Goal: Task Accomplishment & Management: Use online tool/utility

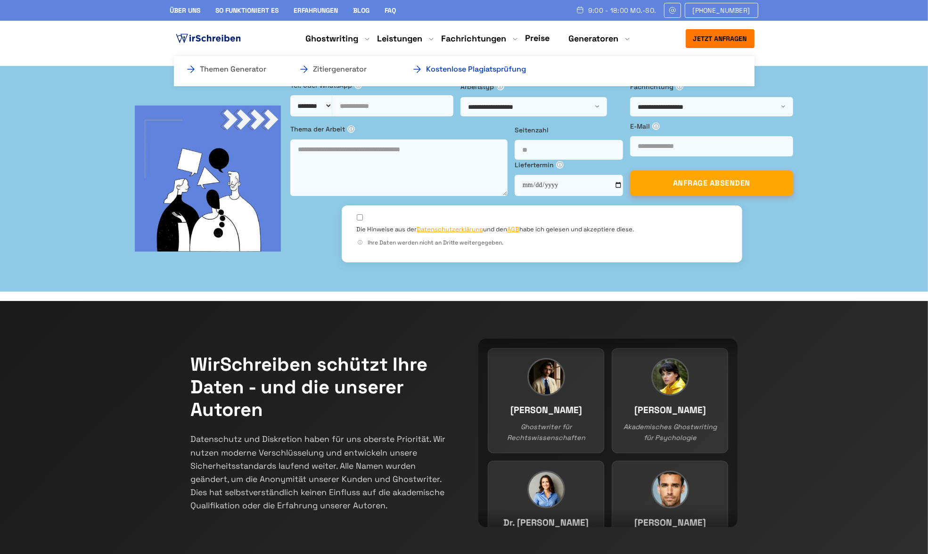
click at [502, 70] on link "Kostenlose Plagiatsprüfung" at bounding box center [458, 69] width 94 height 11
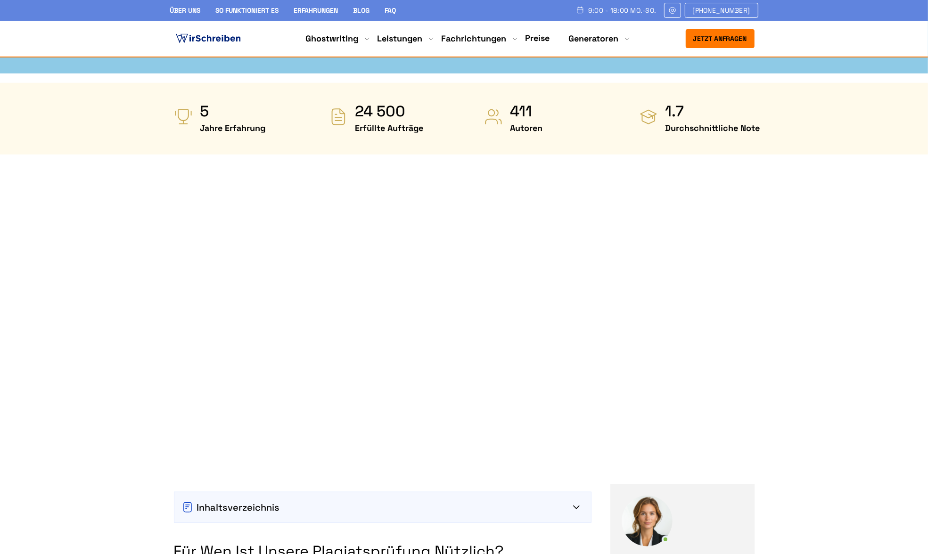
scroll to position [459, 0]
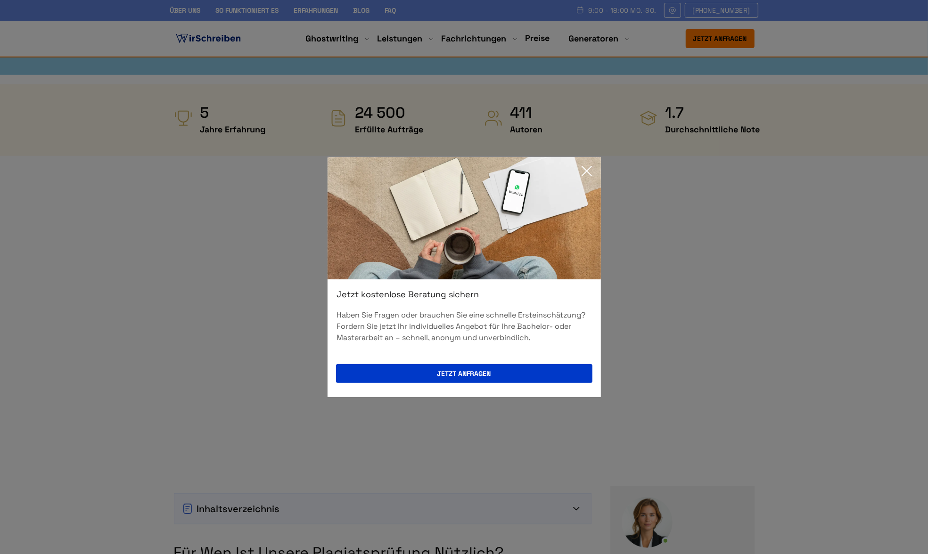
click at [585, 171] on icon at bounding box center [586, 171] width 19 height 19
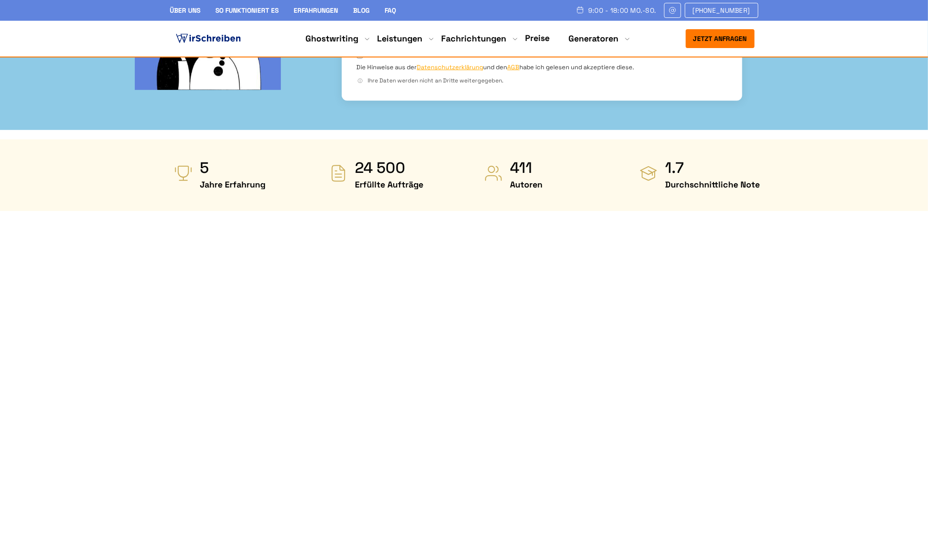
scroll to position [421, 0]
